Goal: Browse casually

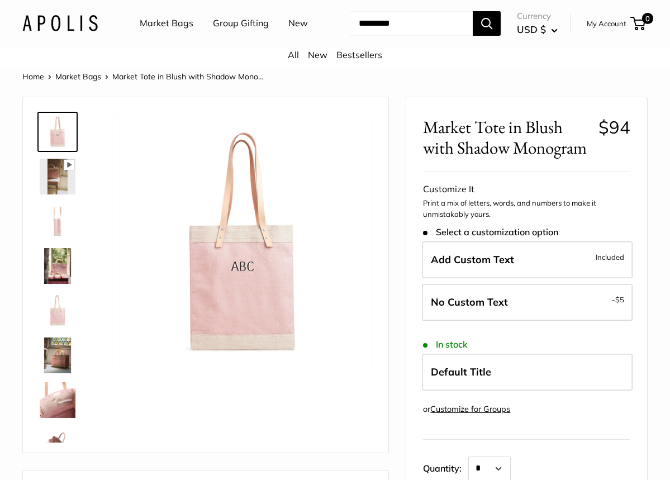
click at [166, 21] on link "Market Bags" at bounding box center [167, 23] width 54 height 17
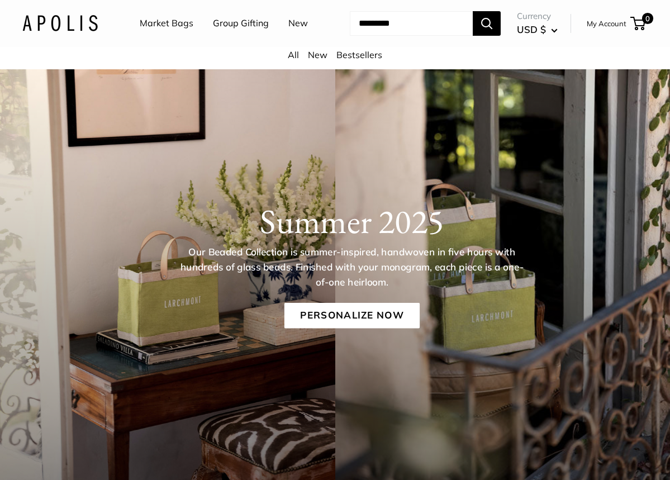
click at [362, 54] on link "Bestsellers" at bounding box center [359, 54] width 46 height 11
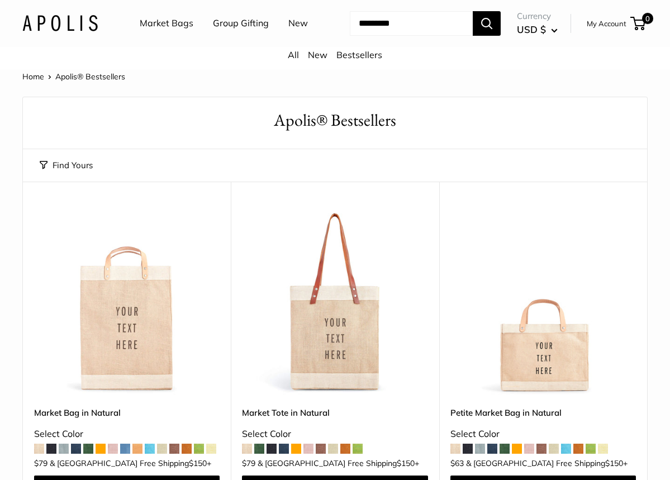
click at [0, 0] on img at bounding box center [0, 0] width 0 height 0
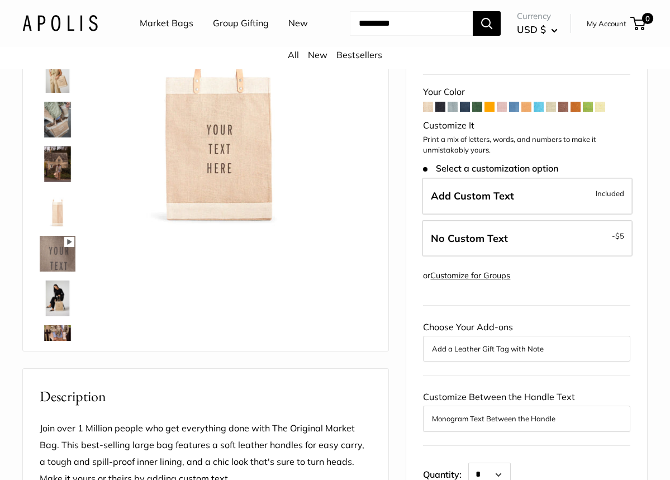
scroll to position [154, 0]
